Goal: Task Accomplishment & Management: Manage account settings

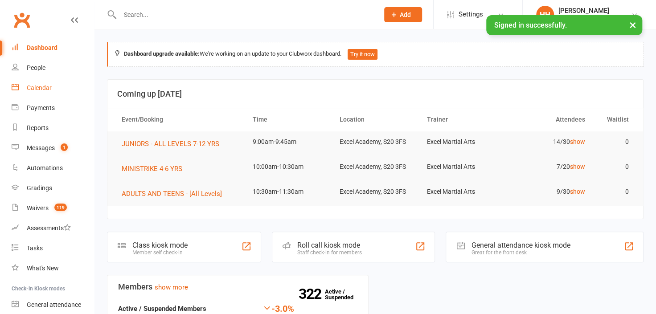
click at [38, 86] on div "Calendar" at bounding box center [39, 87] width 25 height 7
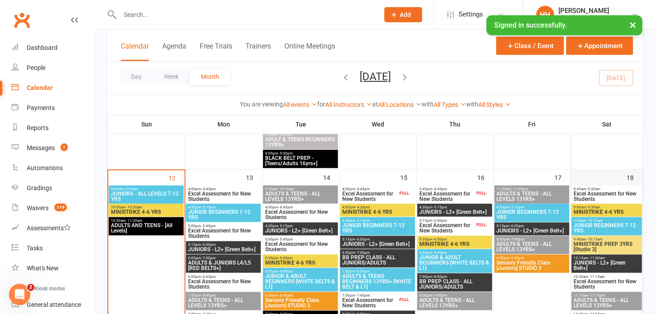
scroll to position [446, 0]
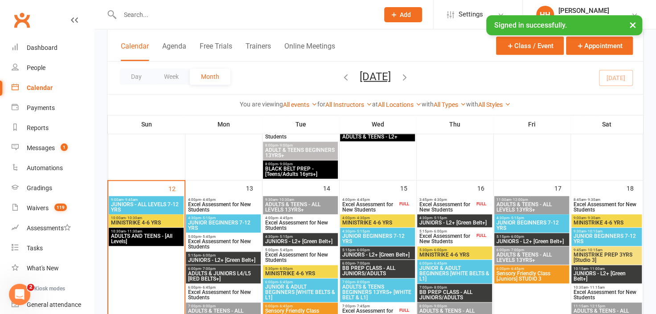
click at [153, 202] on span "JUNIORS - ALL LEVELS 7-12 YRS" at bounding box center [146, 207] width 71 height 11
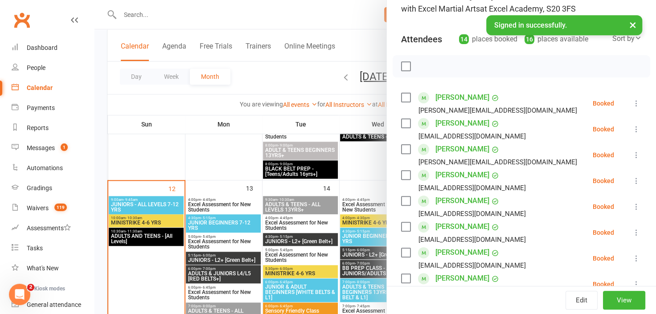
scroll to position [81, 0]
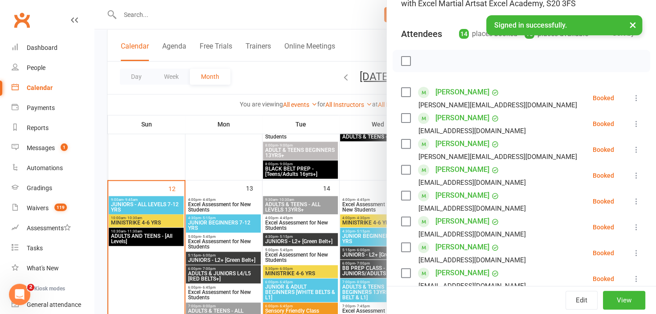
click at [632, 97] on icon at bounding box center [636, 98] width 9 height 9
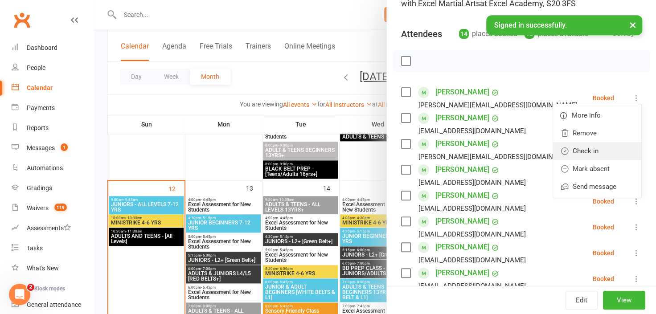
click at [585, 148] on link "Check in" at bounding box center [597, 151] width 88 height 18
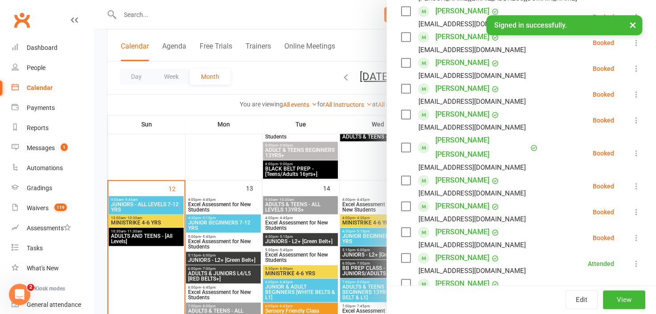
scroll to position [243, 0]
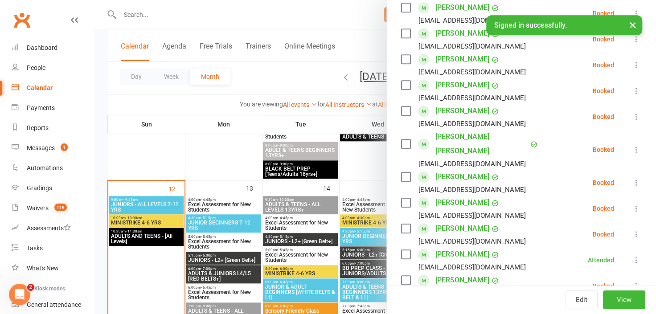
click at [632, 206] on icon at bounding box center [636, 208] width 9 height 9
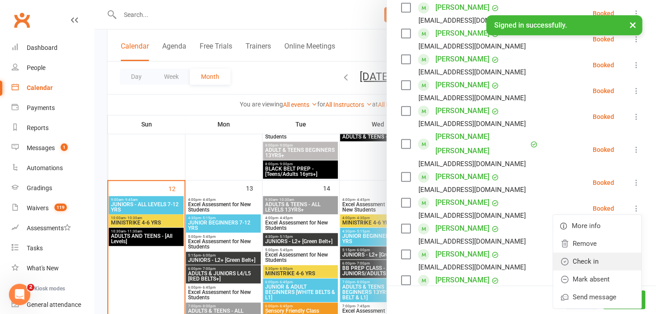
click at [585, 260] on link "Check in" at bounding box center [597, 262] width 88 height 18
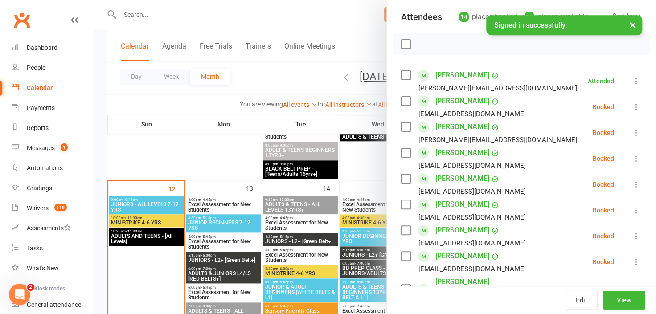
scroll to position [40, 0]
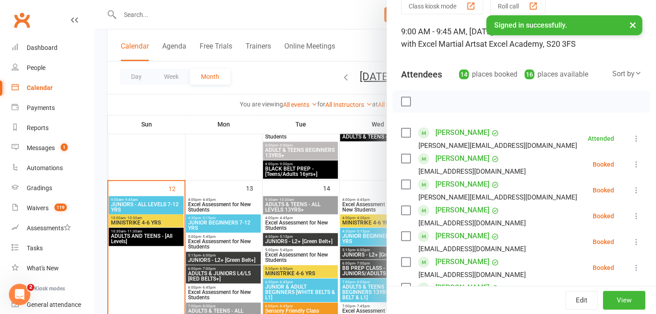
click at [632, 161] on icon at bounding box center [636, 164] width 9 height 9
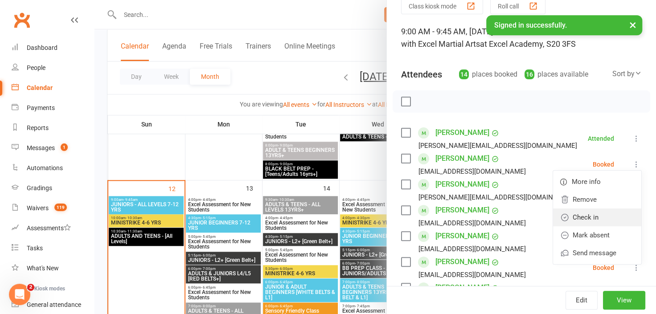
click at [589, 214] on link "Check in" at bounding box center [597, 218] width 88 height 18
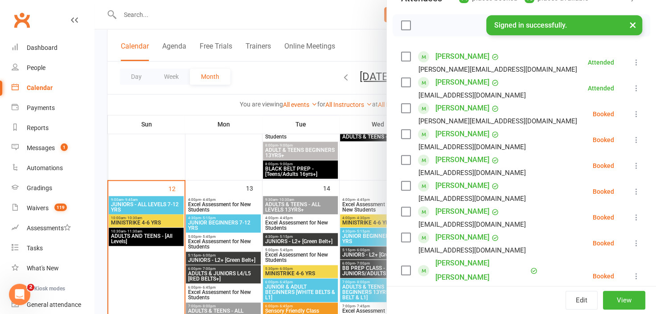
scroll to position [121, 0]
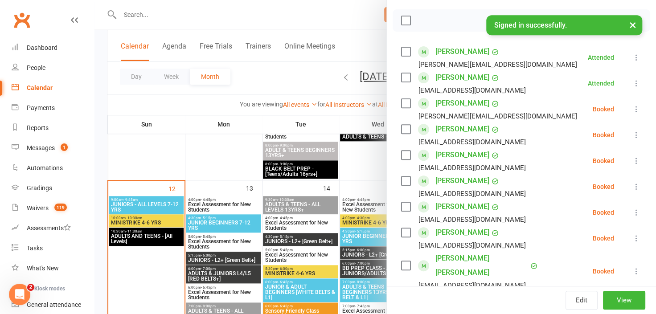
click at [632, 185] on icon at bounding box center [636, 186] width 9 height 9
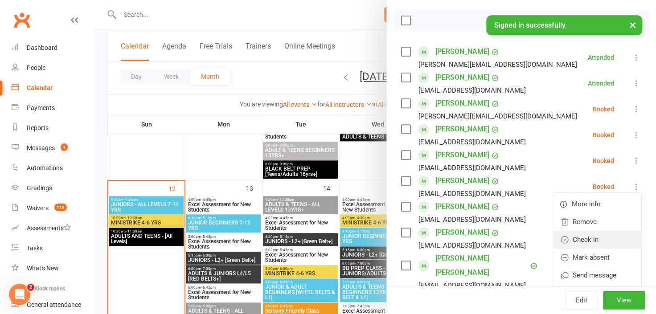
click at [595, 235] on link "Check in" at bounding box center [597, 240] width 88 height 18
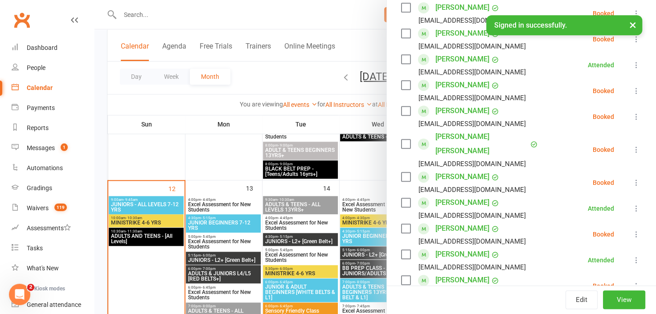
scroll to position [284, 0]
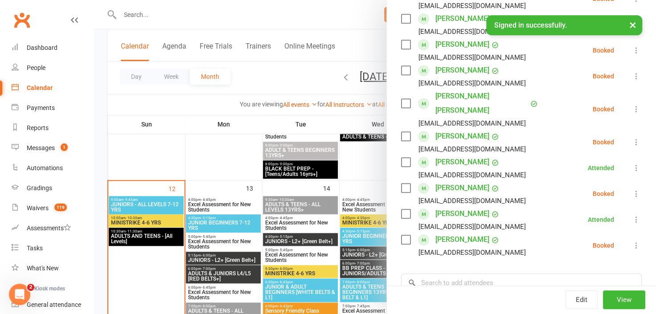
click at [632, 246] on icon at bounding box center [636, 245] width 9 height 9
click at [581, 299] on link "Check in" at bounding box center [597, 299] width 88 height 18
click at [632, 192] on icon at bounding box center [636, 194] width 9 height 9
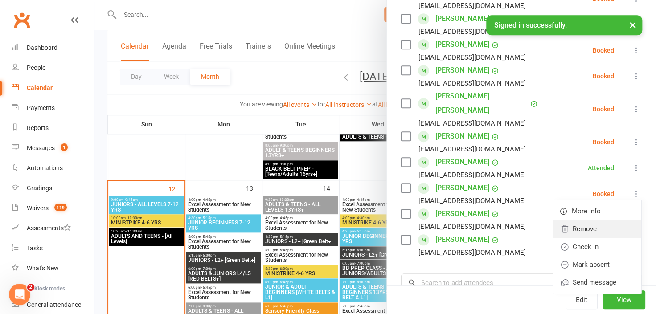
click at [561, 227] on icon at bounding box center [565, 229] width 9 height 9
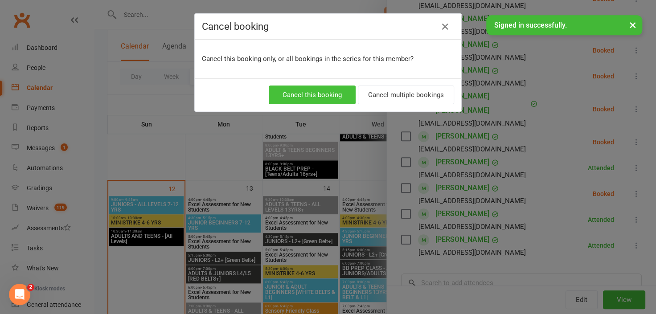
click at [320, 94] on button "Cancel this booking" at bounding box center [312, 95] width 87 height 19
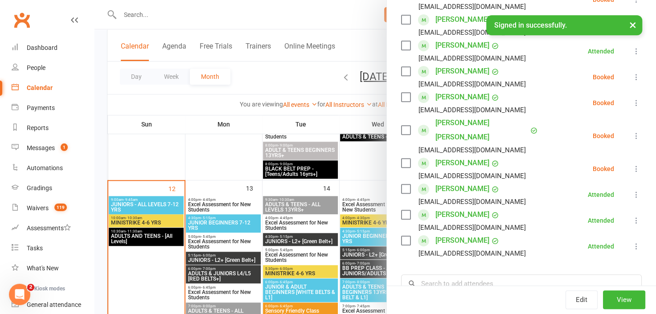
scroll to position [243, 0]
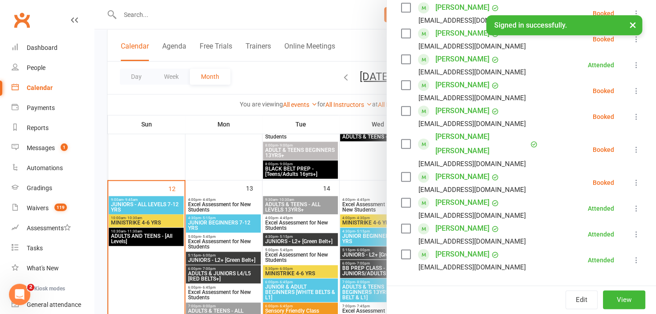
click at [632, 179] on icon at bounding box center [636, 182] width 9 height 9
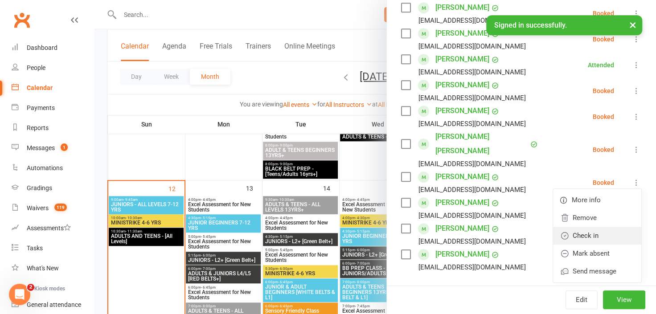
click at [579, 232] on link "Check in" at bounding box center [597, 236] width 88 height 18
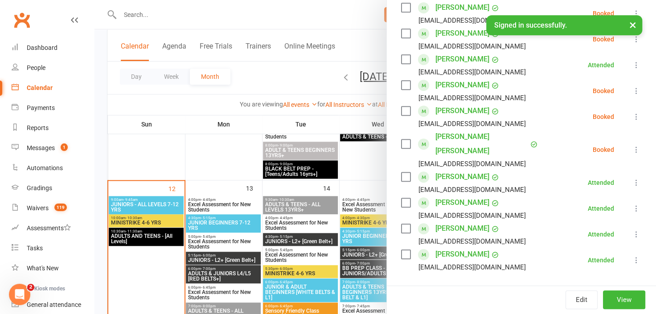
click at [632, 147] on icon at bounding box center [636, 149] width 9 height 9
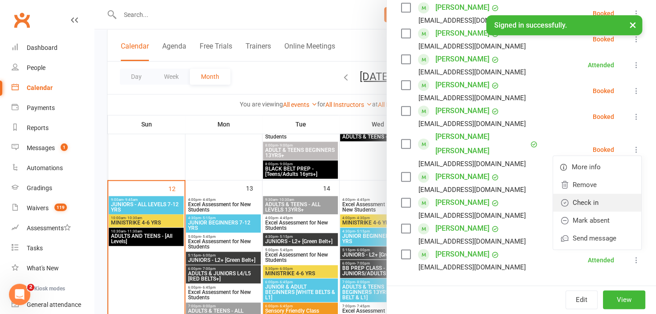
click at [580, 202] on link "Check in" at bounding box center [597, 203] width 88 height 18
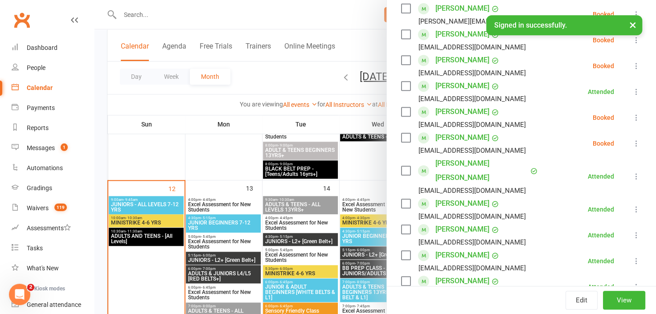
scroll to position [202, 0]
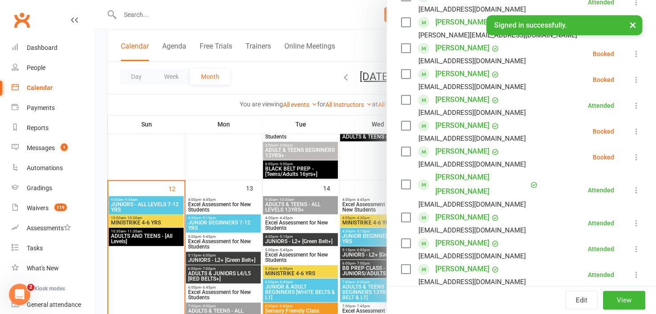
click at [632, 155] on icon at bounding box center [636, 157] width 9 height 9
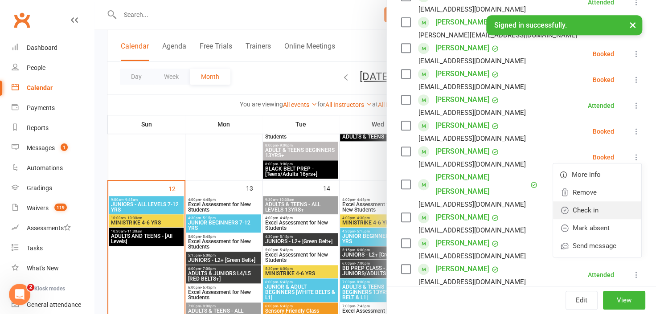
click at [584, 207] on link "Check in" at bounding box center [597, 211] width 88 height 18
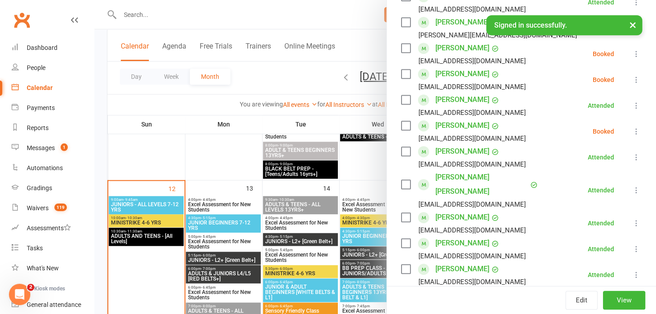
click at [632, 130] on icon at bounding box center [636, 131] width 9 height 9
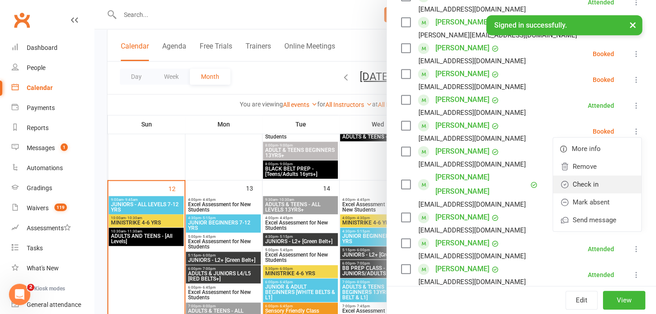
click at [592, 183] on link "Check in" at bounding box center [597, 185] width 88 height 18
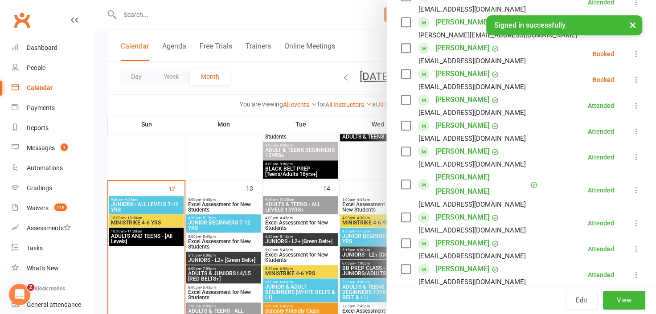
scroll to position [162, 0]
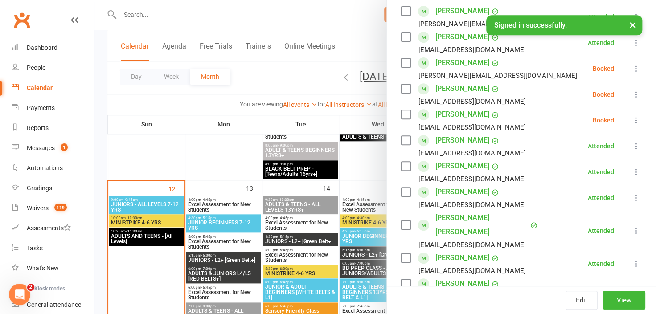
click at [632, 117] on icon at bounding box center [636, 120] width 9 height 9
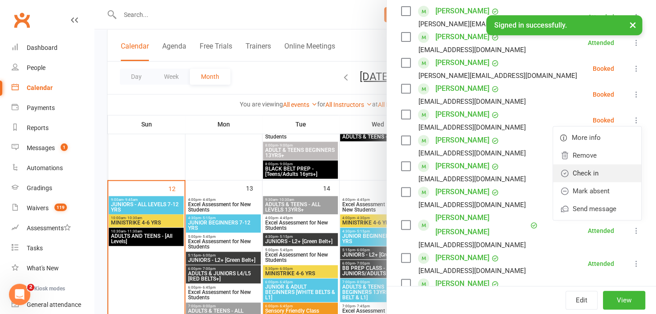
click at [587, 172] on link "Check in" at bounding box center [597, 174] width 88 height 18
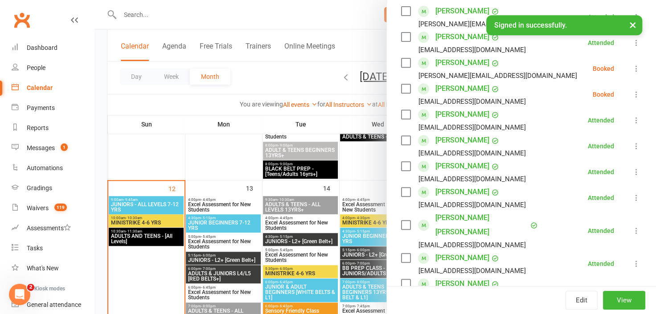
click at [632, 92] on icon at bounding box center [636, 94] width 9 height 9
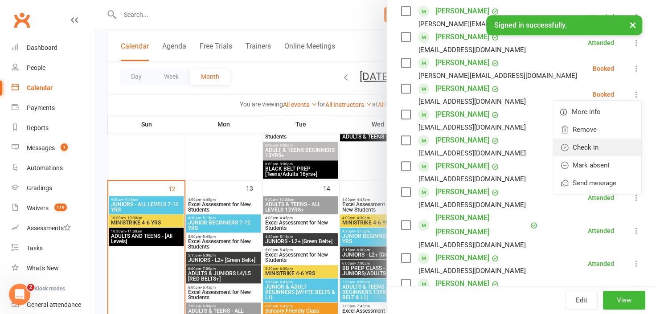
click at [594, 148] on link "Check in" at bounding box center [597, 148] width 88 height 18
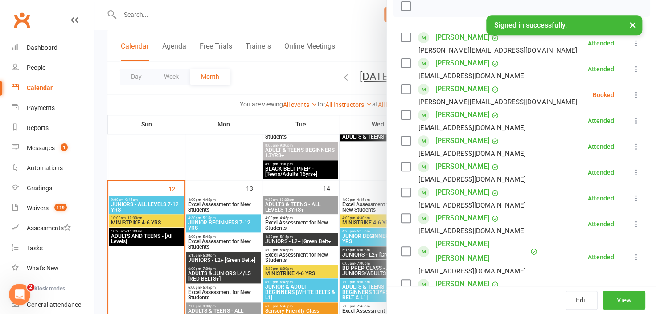
scroll to position [121, 0]
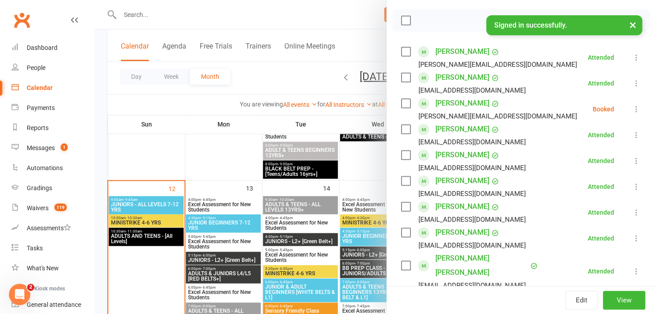
click at [632, 107] on icon at bounding box center [636, 109] width 9 height 9
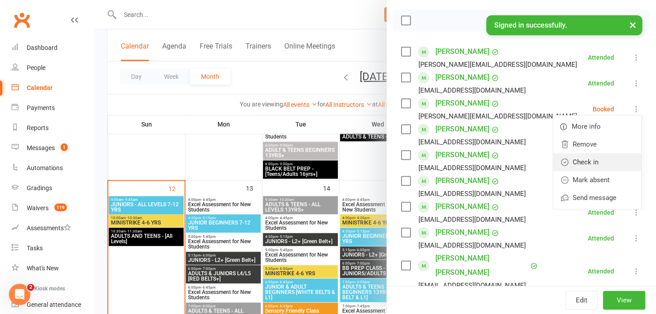
click at [581, 160] on link "Check in" at bounding box center [597, 162] width 88 height 18
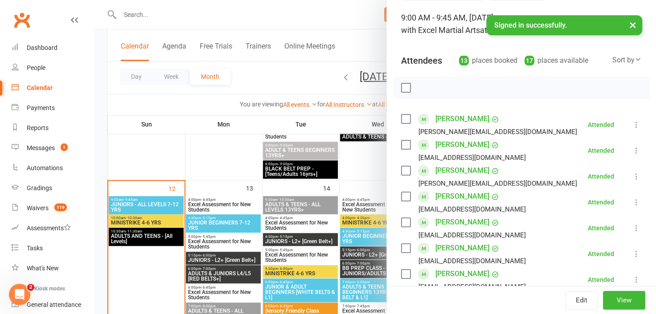
scroll to position [40, 0]
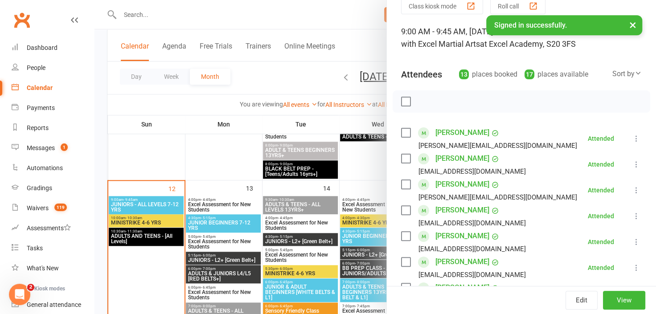
click at [146, 15] on div at bounding box center [376, 157] width 562 height 314
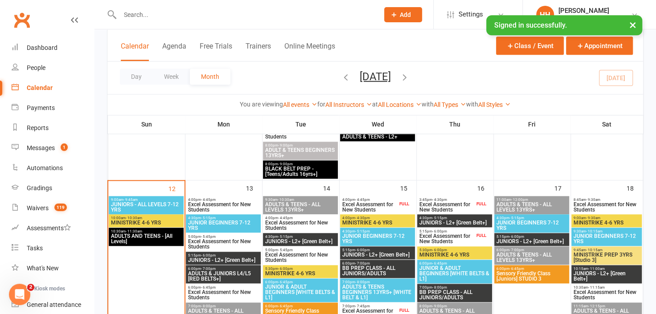
click at [144, 15] on input "text" at bounding box center [245, 14] width 256 height 12
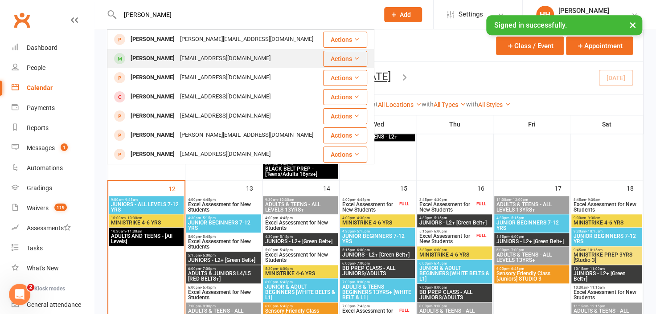
type input "[PERSON_NAME]"
click at [154, 57] on div "[PERSON_NAME]" at bounding box center [152, 58] width 49 height 13
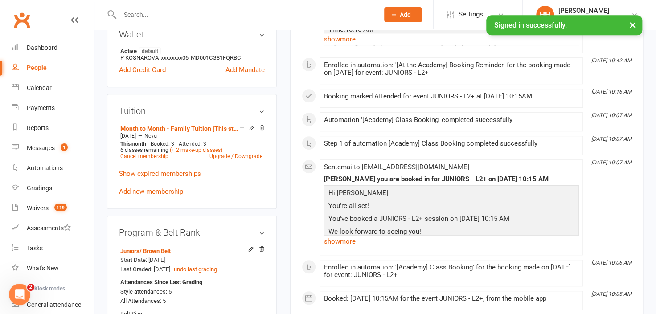
scroll to position [284, 0]
click at [37, 87] on div "Calendar" at bounding box center [39, 87] width 25 height 7
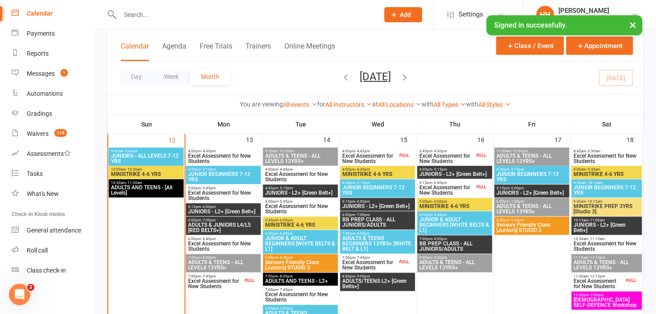
scroll to position [486, 0]
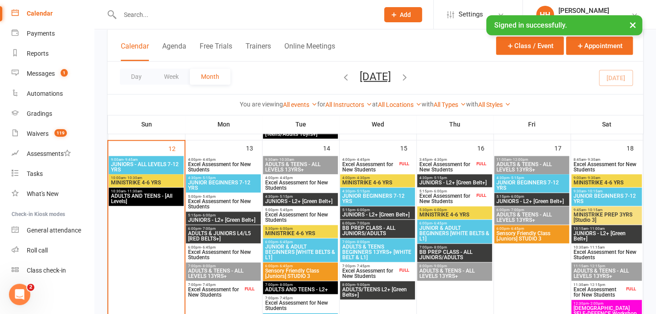
click at [156, 164] on span "JUNIORS - ALL LEVELS 7-12 YRS" at bounding box center [146, 167] width 71 height 11
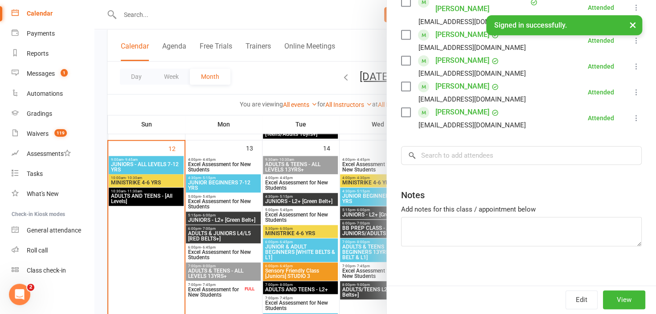
scroll to position [389, 0]
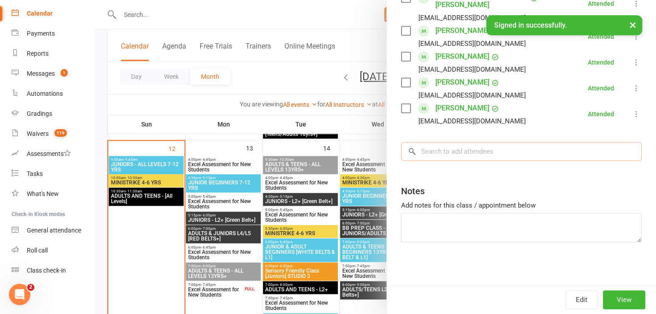
click at [425, 151] on input "search" at bounding box center [521, 151] width 241 height 19
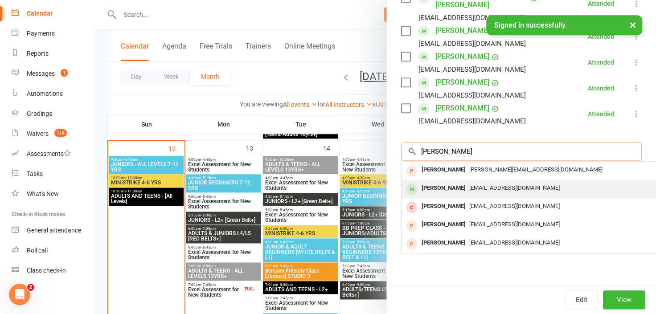
type input "[PERSON_NAME]"
click at [441, 188] on div "[PERSON_NAME]" at bounding box center [443, 188] width 51 height 13
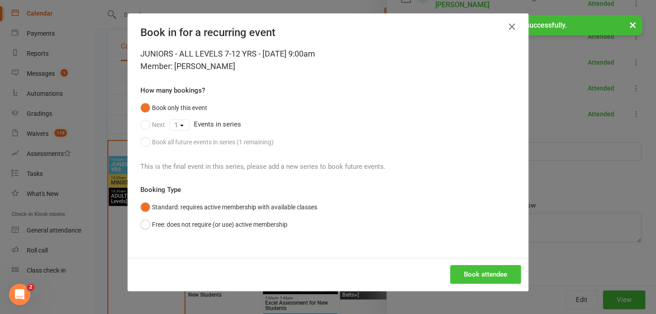
click at [463, 272] on button "Book attendee" at bounding box center [485, 274] width 71 height 19
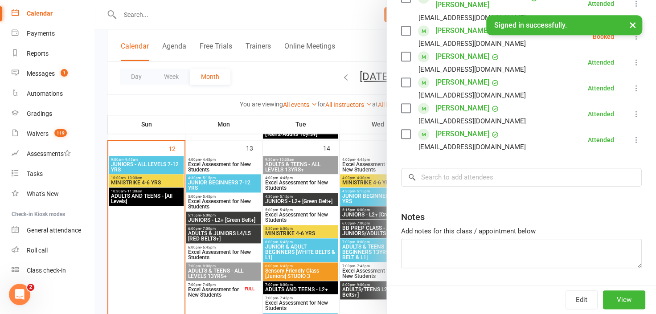
click at [152, 198] on div at bounding box center [376, 157] width 562 height 314
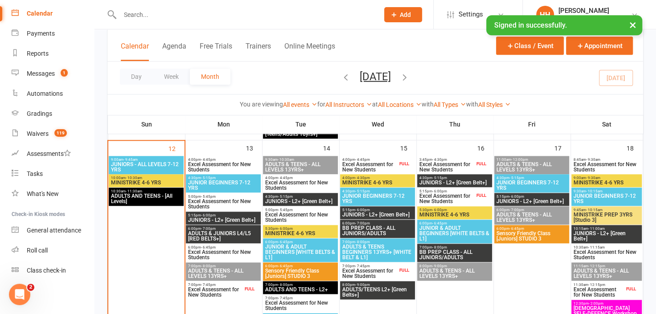
click at [152, 198] on span "ADULTS AND TEENS - [All Levels]" at bounding box center [146, 199] width 71 height 11
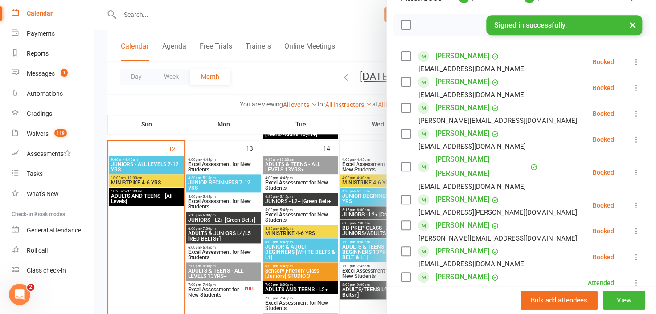
scroll to position [81, 0]
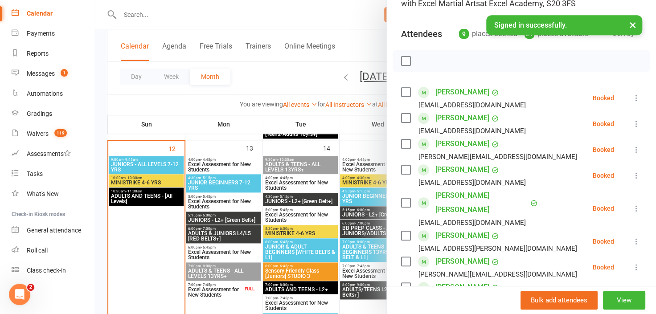
click at [153, 180] on div at bounding box center [376, 157] width 562 height 314
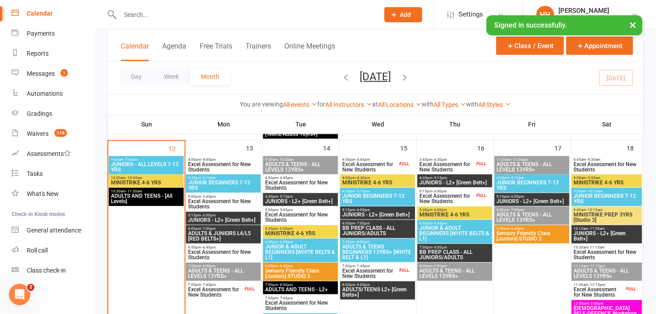
click at [153, 180] on span "MINISTRIKE 4-6 YRS" at bounding box center [146, 182] width 71 height 5
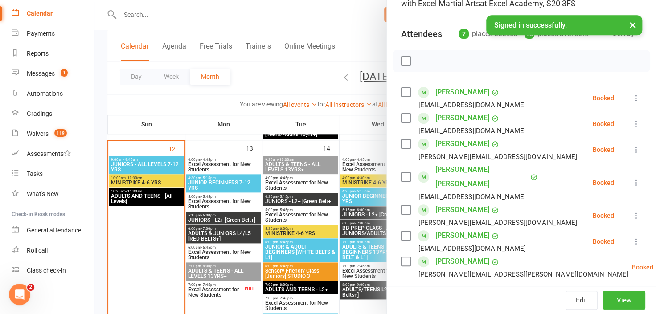
click at [133, 16] on div at bounding box center [376, 157] width 562 height 314
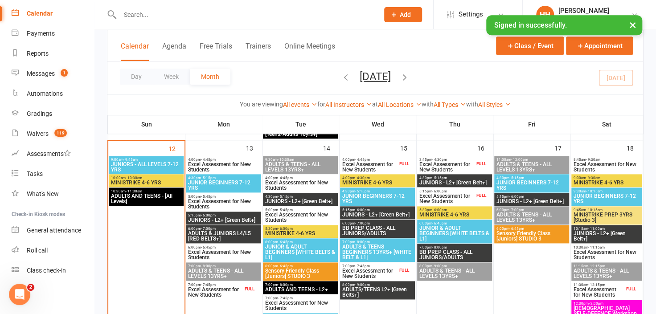
click at [133, 16] on input "text" at bounding box center [245, 14] width 256 height 12
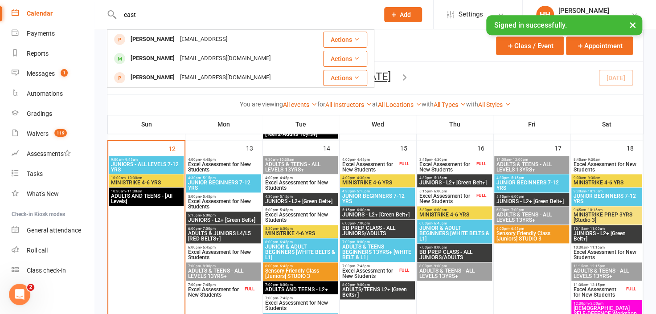
type input "east"
